Goal: Unclear

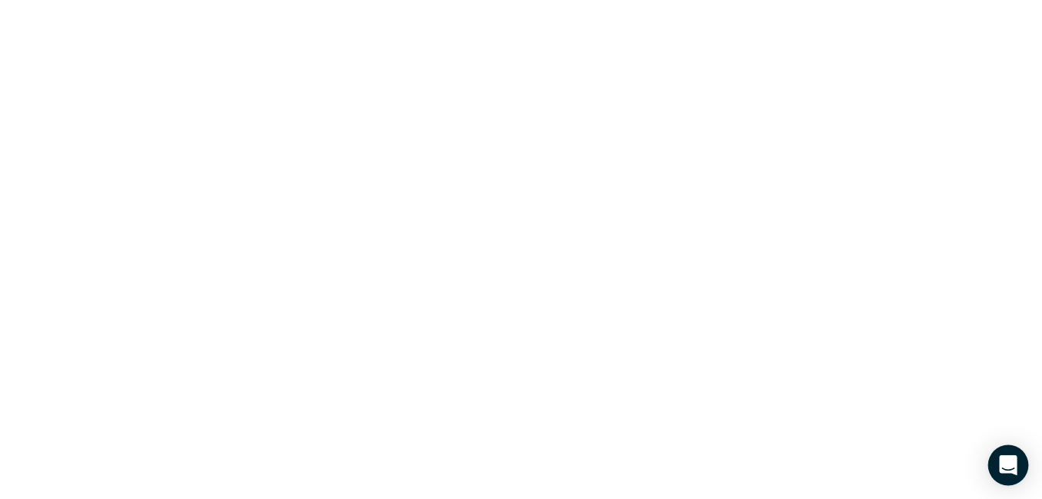
click at [1012, 463] on icon "Open Intercom Messenger" at bounding box center [1008, 465] width 18 height 20
click at [1009, 457] on icon "Open Intercom Messenger" at bounding box center [1009, 465] width 20 height 20
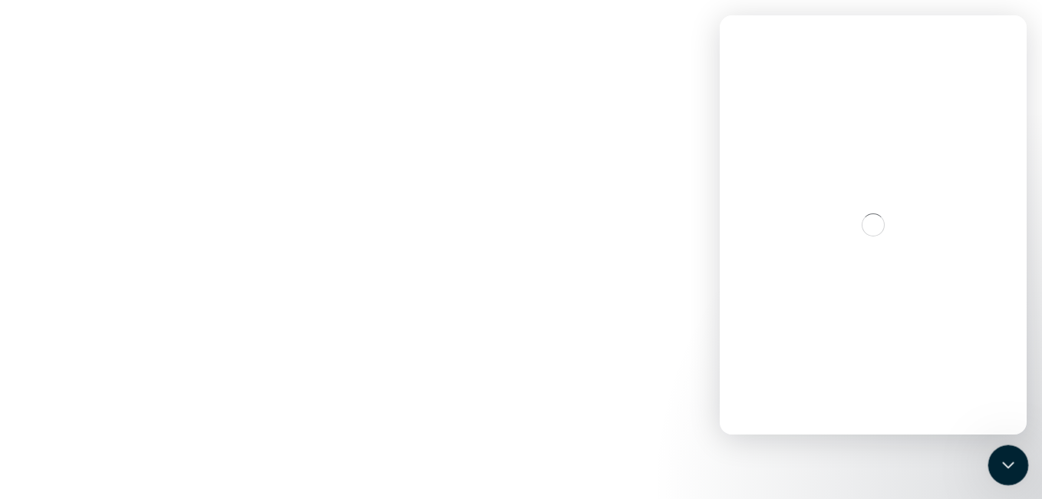
click at [999, 457] on icon "Close Intercom Messenger" at bounding box center [1006, 463] width 18 height 18
